Goal: Information Seeking & Learning: Learn about a topic

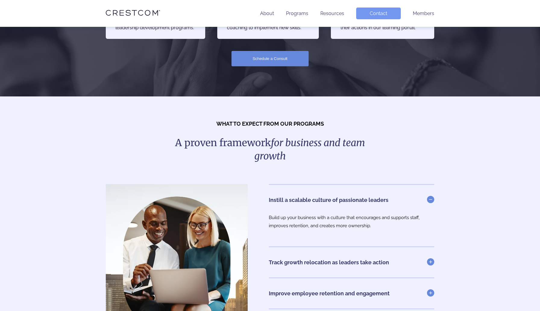
scroll to position [668, 0]
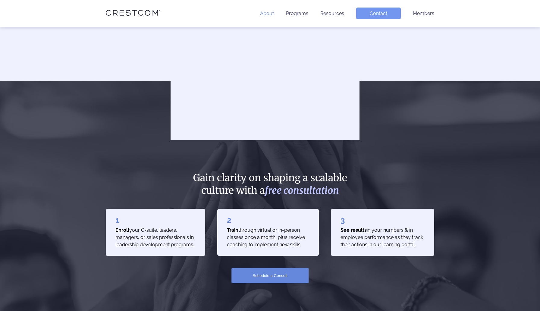
click at [266, 12] on link "About" at bounding box center [267, 14] width 14 height 6
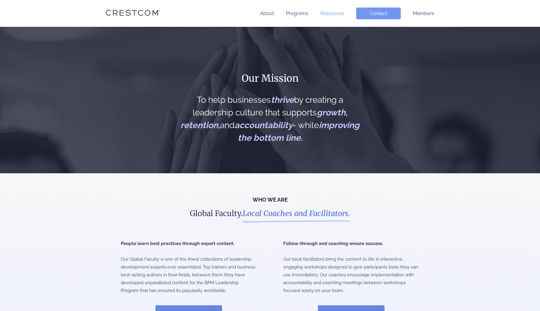
click at [327, 11] on link "Resources" at bounding box center [332, 14] width 24 height 6
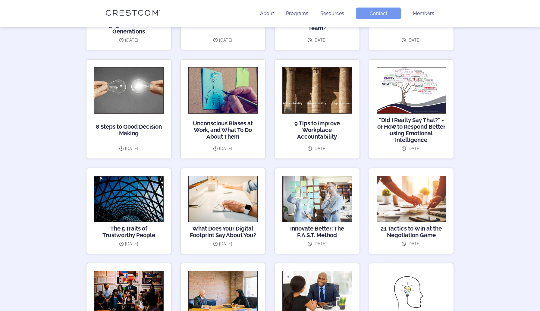
scroll to position [243, 0]
